Goal: Task Accomplishment & Management: Manage account settings

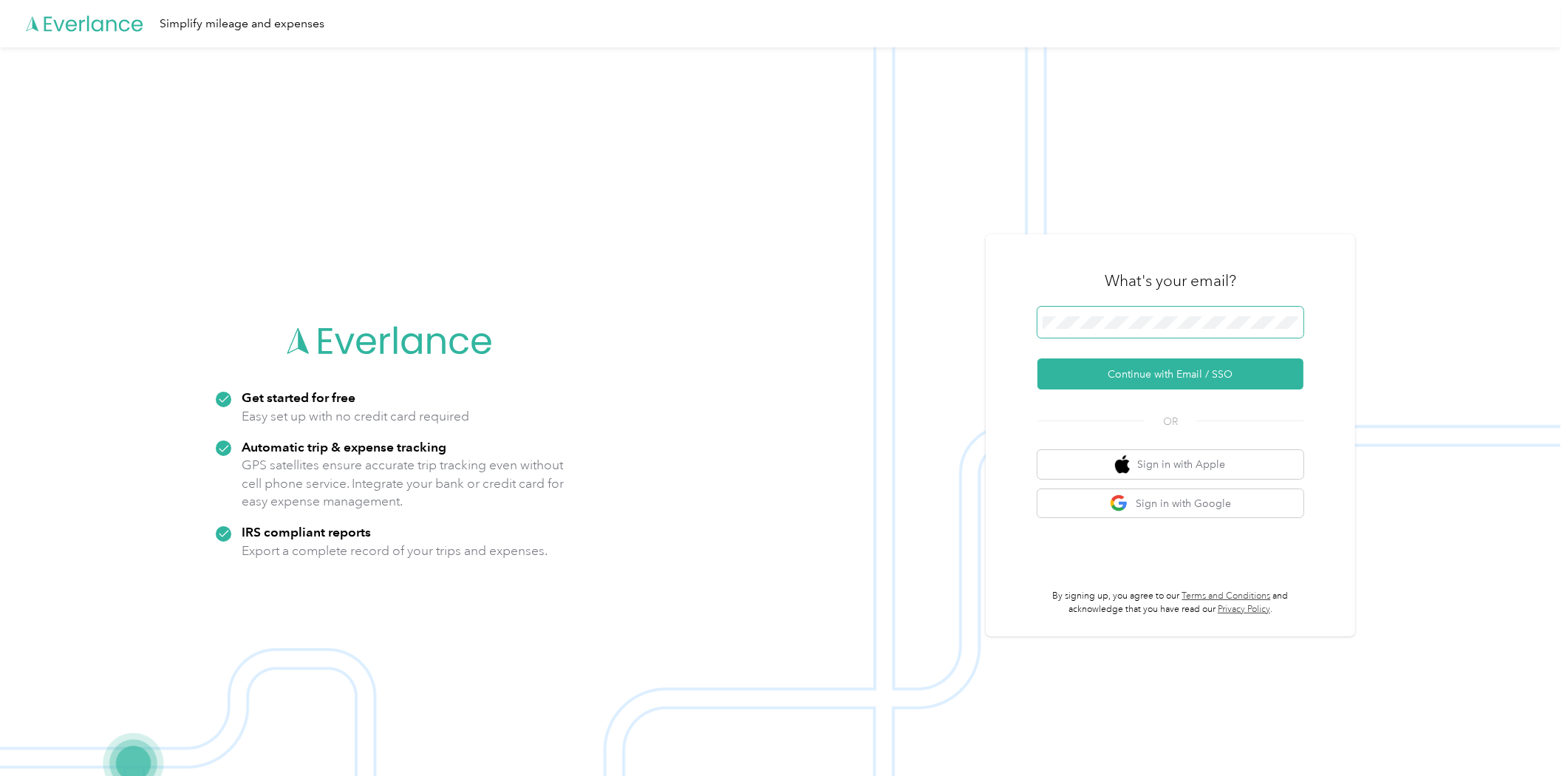
click at [1116, 329] on span at bounding box center [1171, 322] width 266 height 31
click at [1187, 367] on button "Continue with Email / SSO" at bounding box center [1171, 374] width 266 height 31
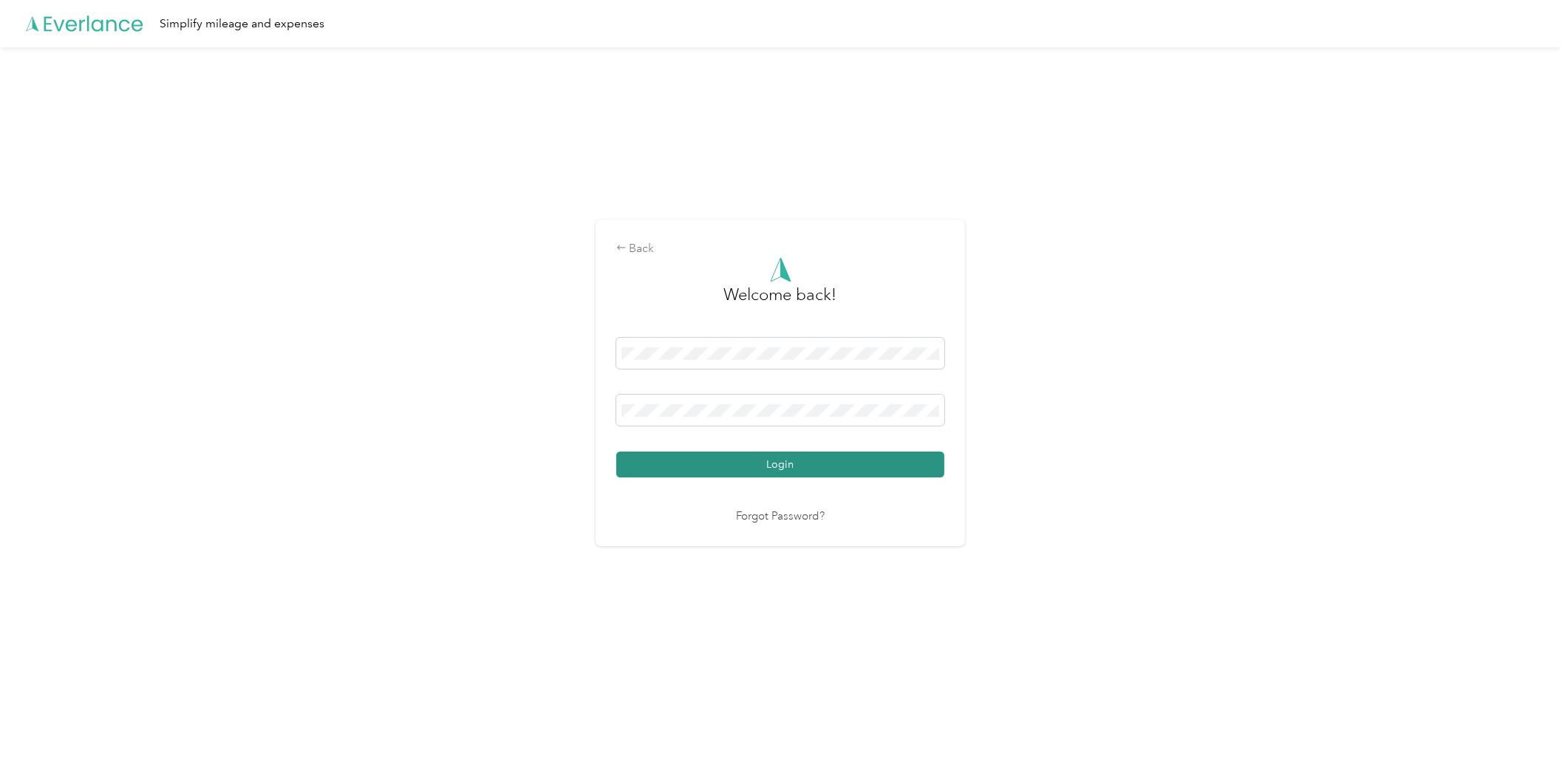
click at [824, 466] on button "Login" at bounding box center [780, 464] width 328 height 26
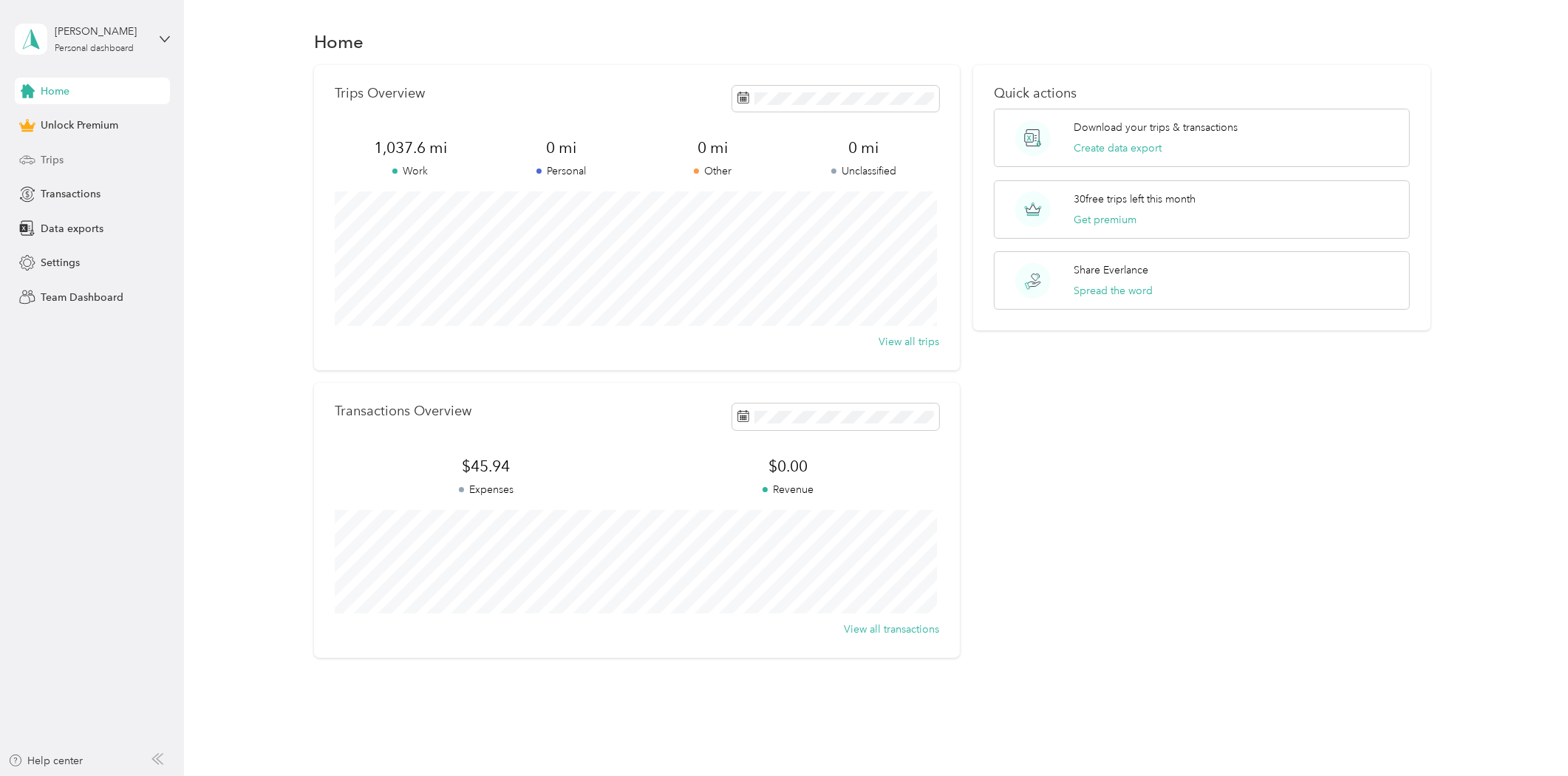
click at [86, 154] on div "Trips" at bounding box center [93, 159] width 156 height 26
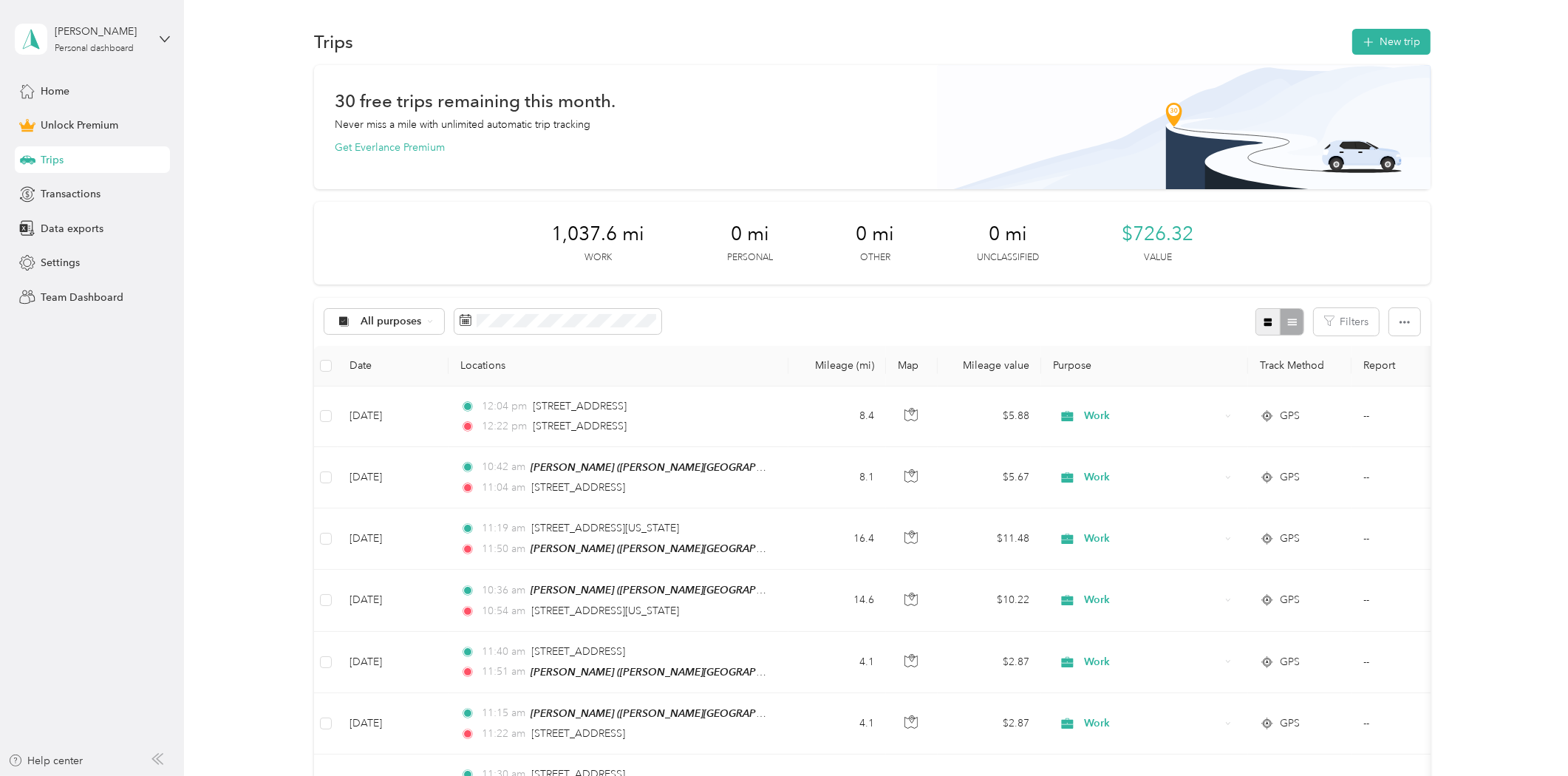
click at [1267, 322] on icon "button" at bounding box center [1269, 323] width 8 height 8
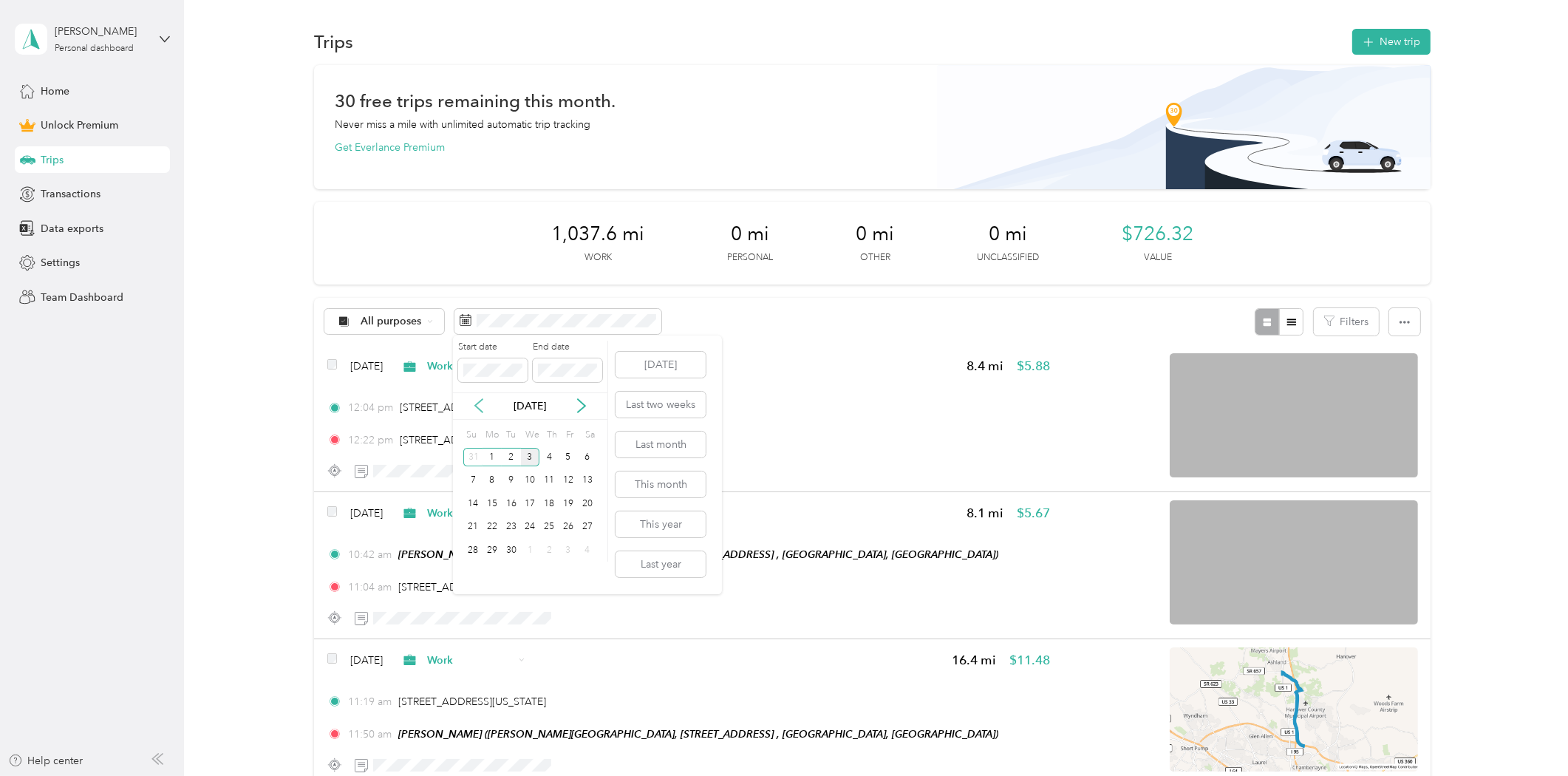
click at [482, 404] on icon at bounding box center [478, 405] width 15 height 15
click at [493, 527] on div "18" at bounding box center [492, 527] width 19 height 19
click at [478, 573] on div "31" at bounding box center [473, 574] width 19 height 19
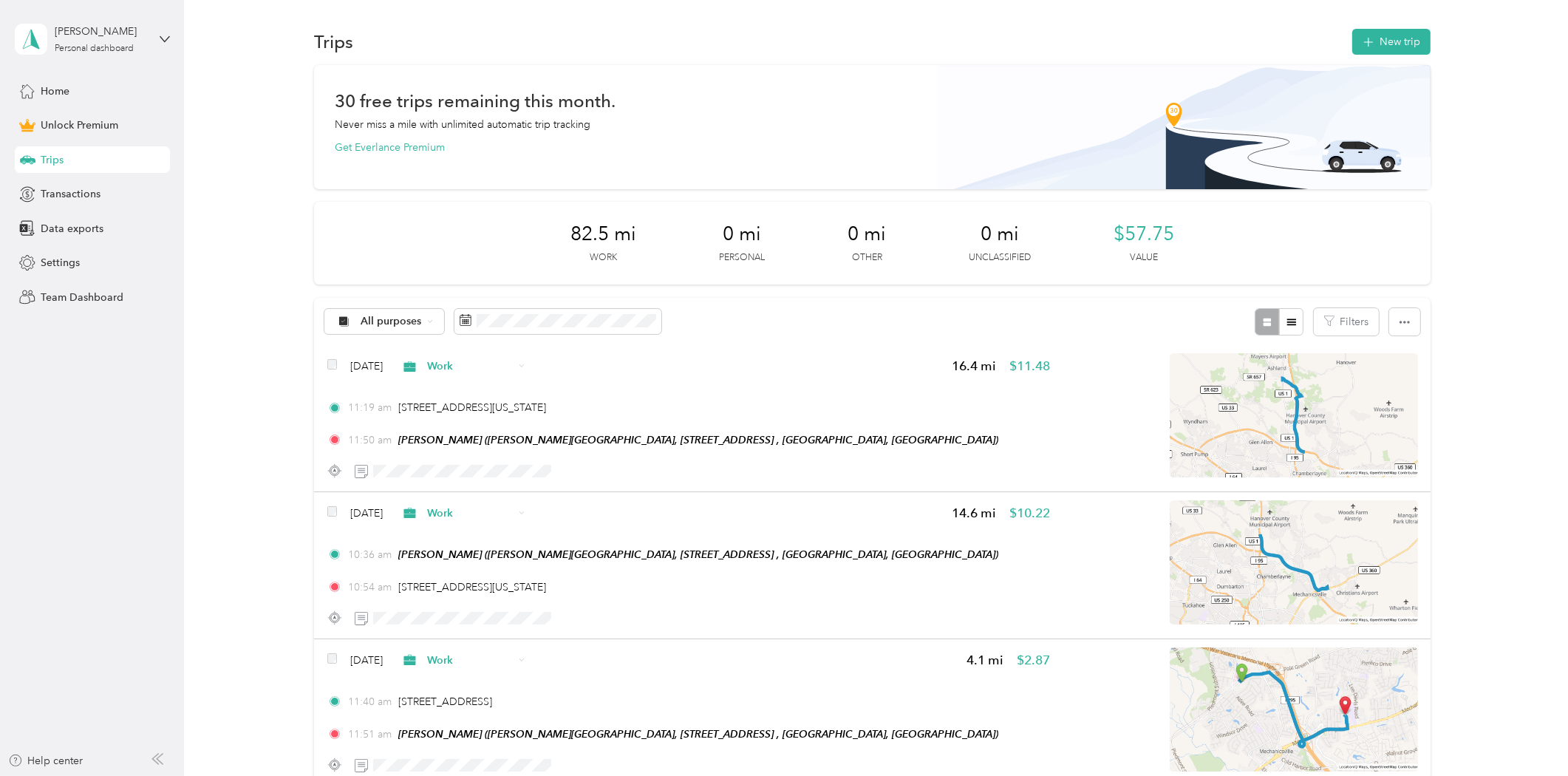
click at [156, 44] on div "[PERSON_NAME] Personal dashboard" at bounding box center [93, 39] width 156 height 52
click at [105, 122] on div "Log out" at bounding box center [170, 121] width 290 height 26
